Goal: Task Accomplishment & Management: Manage account settings

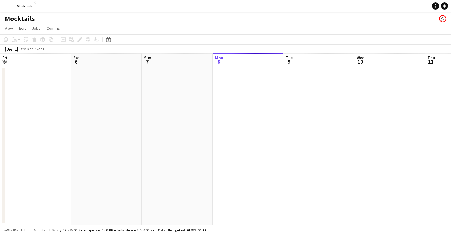
scroll to position [0, 142]
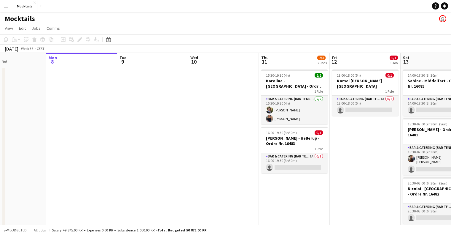
drag, startPoint x: 254, startPoint y: 94, endPoint x: 206, endPoint y: 97, distance: 48.1
click at [206, 97] on app-calendar-viewport "Fri 5 Sat 6 2/3 2 Jobs Sun 7 Mon 8 Tue 9 Wed 10 Thu 11 2/3 2 Jobs Fri 12 0/1 1 …" at bounding box center [225, 186] width 451 height 267
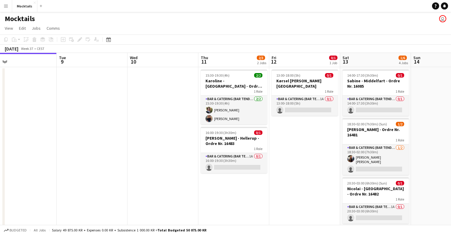
scroll to position [0, 229]
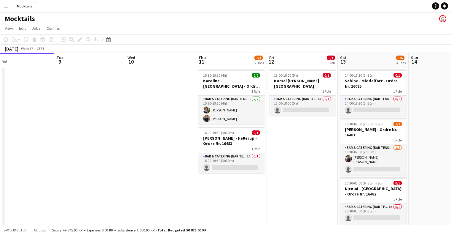
drag, startPoint x: 339, startPoint y: 131, endPoint x: 299, endPoint y: 146, distance: 42.5
click at [299, 146] on app-calendar-viewport "Fri 5 Sat 6 2/3 2 Jobs Sun 7 Mon 8 Tue 9 Wed 10 Thu 11 2/3 2 Jobs Fri 12 0/1 1 …" at bounding box center [225, 186] width 451 height 267
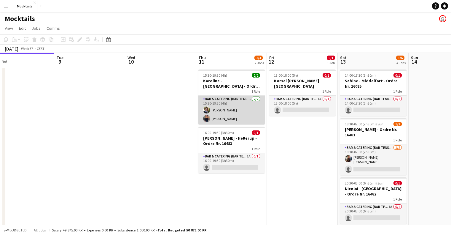
click at [239, 110] on app-card-role "Bar & Catering (Bar Tender) [DATE] 15:30-19:30 (4h) [PERSON_NAME] [PERSON_NAME]" at bounding box center [231, 110] width 66 height 29
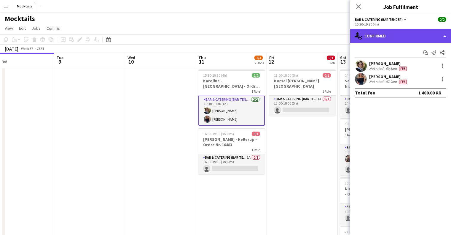
click at [419, 36] on div "single-neutral-actions-check-2 Confirmed" at bounding box center [400, 36] width 101 height 14
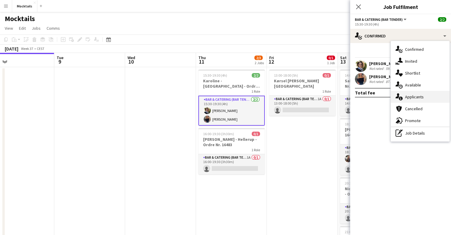
click at [417, 96] on span "Applicants" at bounding box center [414, 96] width 19 height 5
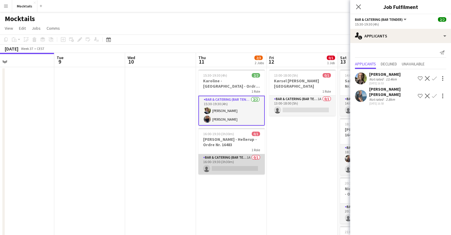
click at [228, 161] on app-card-role "Bar & Catering (Bar Tender) 1A 0/1 16:00-19:30 (3h30m) single-neutral-actions" at bounding box center [231, 164] width 66 height 20
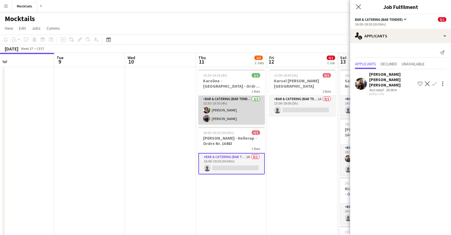
click at [246, 99] on app-card-role "Bar & Catering (Bar Tender) [DATE] 15:30-19:30 (4h) [PERSON_NAME] [PERSON_NAME]" at bounding box center [231, 110] width 66 height 29
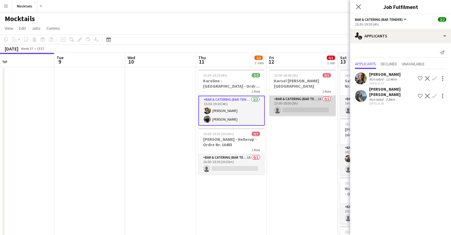
click at [302, 96] on app-card-role "Bar & Catering (Bar Tender) 1A 0/1 13:00-18:00 (5h) single-neutral-actions" at bounding box center [302, 106] width 66 height 20
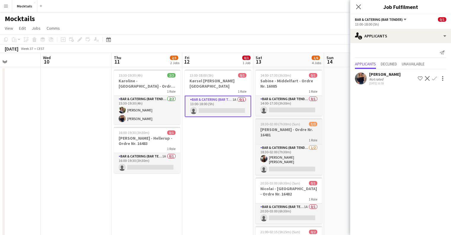
drag, startPoint x: 310, startPoint y: 128, endPoint x: 257, endPoint y: 123, distance: 53.1
click at [225, 136] on app-calendar-viewport "Sat 6 2/3 2 Jobs Sun 7 Mon 8 Tue 9 Wed 10 Thu 11 2/3 2 Jobs Fri 12 0/1 1 Job Sa…" at bounding box center [225, 186] width 451 height 267
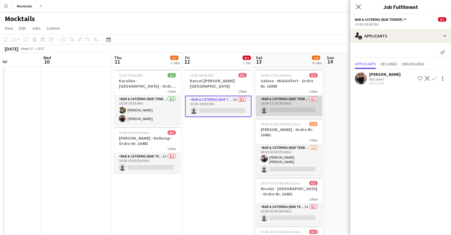
click at [306, 112] on app-card-role "Bar & Catering (Bar Tender) 0/1 14:00-17:30 (3h30m) single-neutral-actions" at bounding box center [289, 106] width 66 height 20
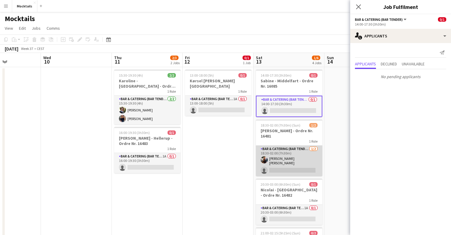
click at [268, 167] on app-card-role "Bar & Catering (Bar Tender) [DATE] 18:30-02:00 (7h30m) [PERSON_NAME] [PERSON_NA…" at bounding box center [289, 160] width 66 height 31
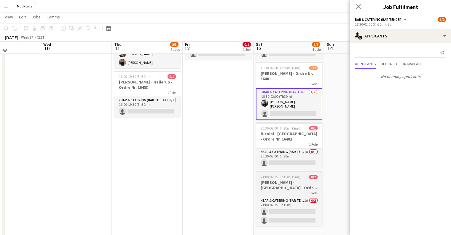
scroll to position [59, 0]
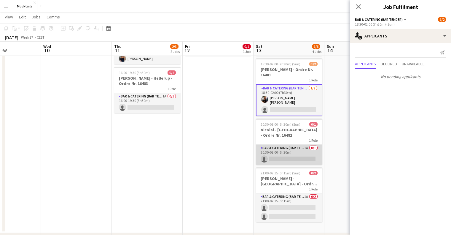
drag, startPoint x: 283, startPoint y: 150, endPoint x: 281, endPoint y: 152, distance: 3.2
click at [283, 150] on app-card-role "Bar & Catering (Bar Tender) 1A 0/1 20:30-03:00 (6h30m) single-neutral-actions" at bounding box center [289, 154] width 66 height 20
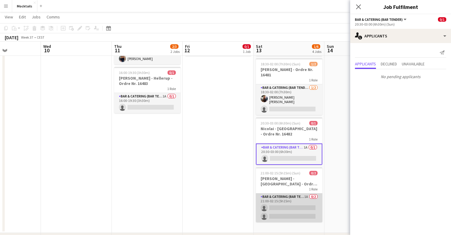
click at [274, 209] on app-card-role "Bar & Catering (Bar Tender) 1A 0/2 21:00-02:15 (5h15m) single-neutral-actions s…" at bounding box center [289, 207] width 66 height 29
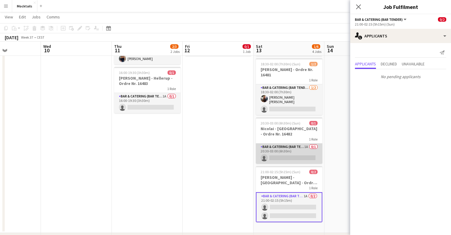
click at [305, 156] on app-card-role "Bar & Catering (Bar Tender) 1A 0/1 20:30-03:00 (6h30m) single-neutral-actions" at bounding box center [289, 153] width 66 height 20
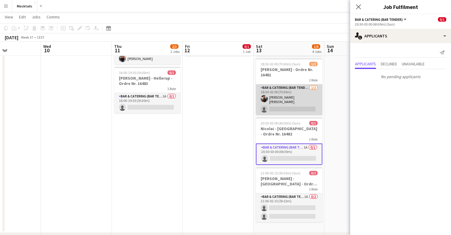
click at [306, 105] on app-card-role "Bar & Catering (Bar Tender) [DATE] 18:30-02:00 (7h30m) [PERSON_NAME] [PERSON_NA…" at bounding box center [289, 99] width 66 height 31
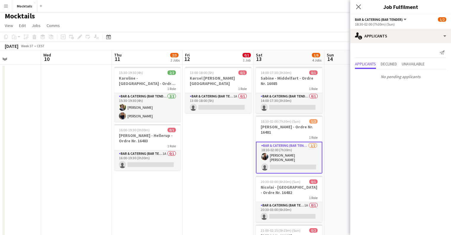
scroll to position [0, 0]
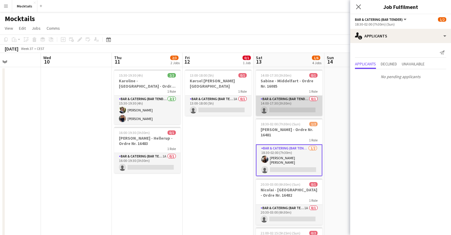
click at [301, 104] on app-card-role "Bar & Catering (Bar Tender) 0/1 14:00-17:30 (3h30m) single-neutral-actions" at bounding box center [289, 106] width 66 height 20
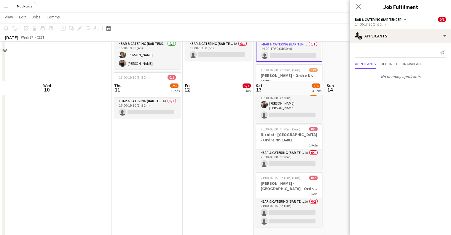
scroll to position [95, 0]
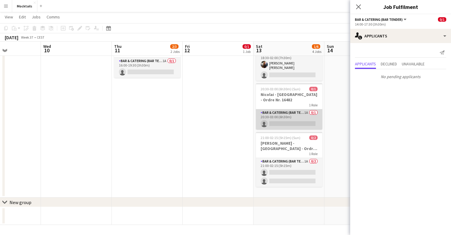
click at [302, 120] on app-card-role "Bar & Catering (Bar Tender) 1A 0/1 20:30-03:00 (6h30m) single-neutral-actions" at bounding box center [289, 119] width 66 height 20
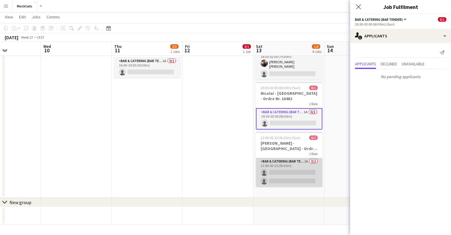
click at [297, 172] on app-card-role "Bar & Catering (Bar Tender) 1A 0/2 21:00-02:15 (5h15m) single-neutral-actions s…" at bounding box center [289, 172] width 66 height 29
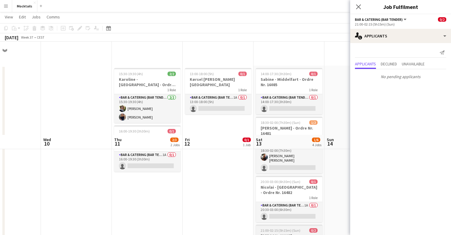
scroll to position [0, 0]
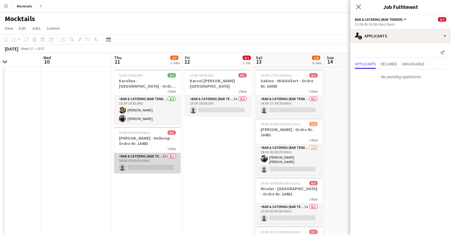
drag, startPoint x: 171, startPoint y: 167, endPoint x: 173, endPoint y: 161, distance: 6.8
click at [171, 167] on app-card-role "Bar & Catering (Bar Tender) 1A 0/1 16:00-19:30 (3h30m) single-neutral-actions" at bounding box center [147, 163] width 66 height 20
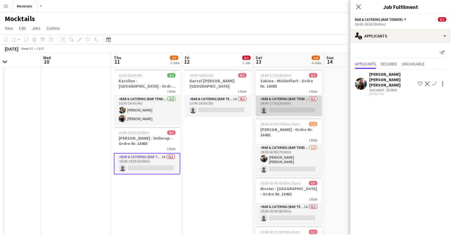
click at [287, 99] on app-card-role "Bar & Catering (Bar Tender) 0/1 14:00-17:30 (3h30m) single-neutral-actions" at bounding box center [289, 106] width 66 height 20
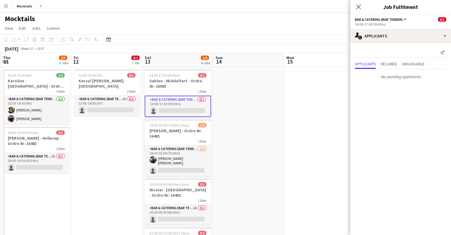
scroll to position [0, 139]
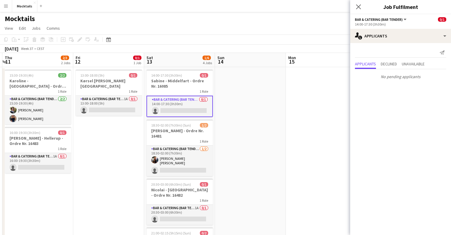
drag, startPoint x: 335, startPoint y: 100, endPoint x: 225, endPoint y: 102, distance: 109.2
click at [225, 102] on app-calendar-viewport "Tue 9 Wed 10 Thu 11 2/3 2 Jobs Fri 12 0/1 1 Job Sat 13 1/6 4 Jobs Sun 14 Mon 15…" at bounding box center [225, 186] width 451 height 267
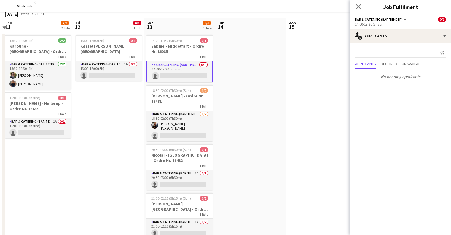
scroll to position [89, 0]
